Goal: Find specific page/section: Find specific page/section

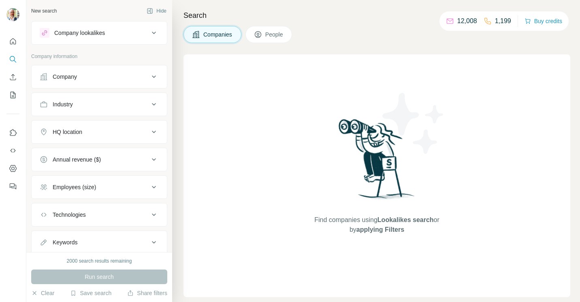
click at [267, 32] on span "People" at bounding box center [274, 34] width 19 height 8
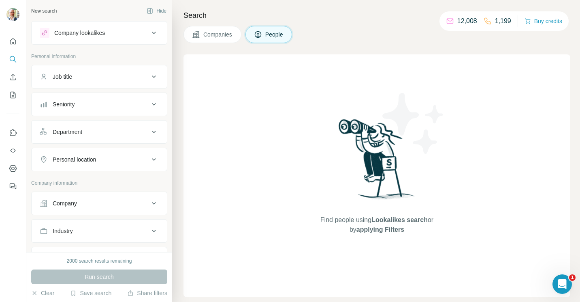
click at [149, 34] on icon at bounding box center [154, 33] width 10 height 10
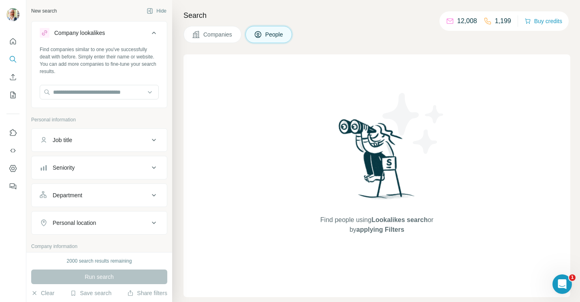
click at [149, 34] on icon at bounding box center [154, 33] width 10 height 10
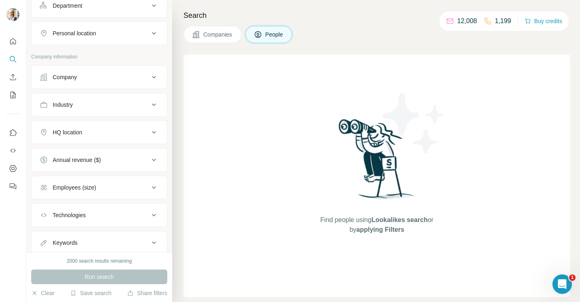
scroll to position [210, 0]
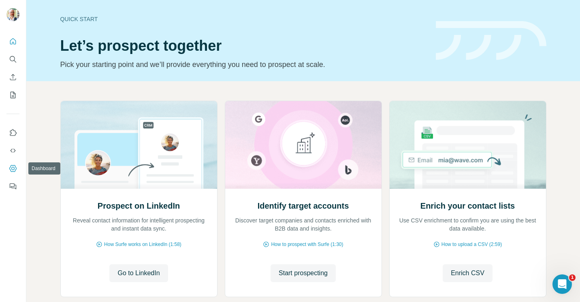
click at [11, 167] on icon "Dashboard" at bounding box center [13, 168] width 8 height 8
